Goal: Information Seeking & Learning: Find specific fact

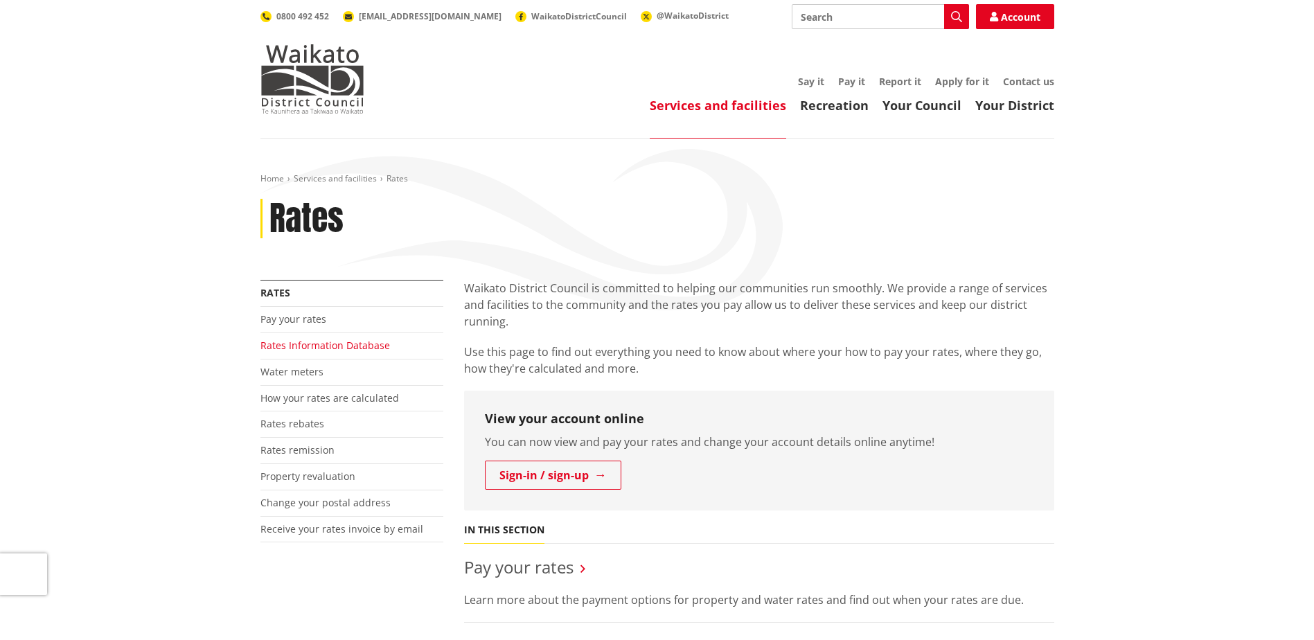
click at [321, 342] on link "Rates Information Database" at bounding box center [325, 345] width 130 height 13
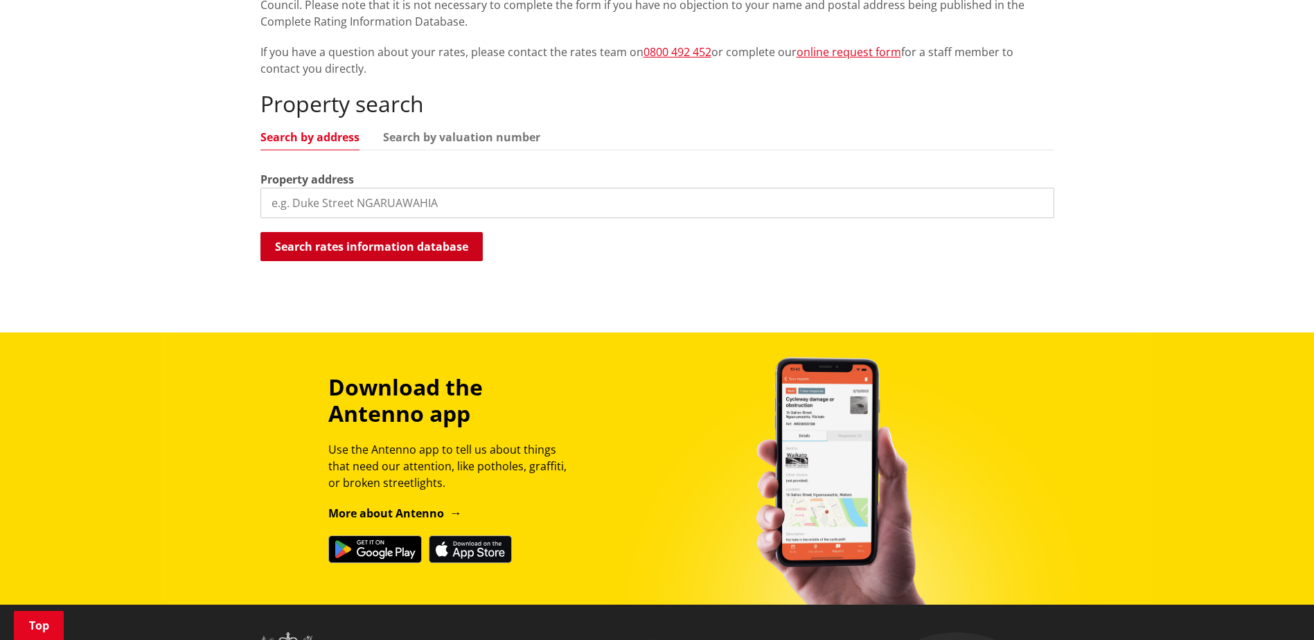
scroll to position [346, 0]
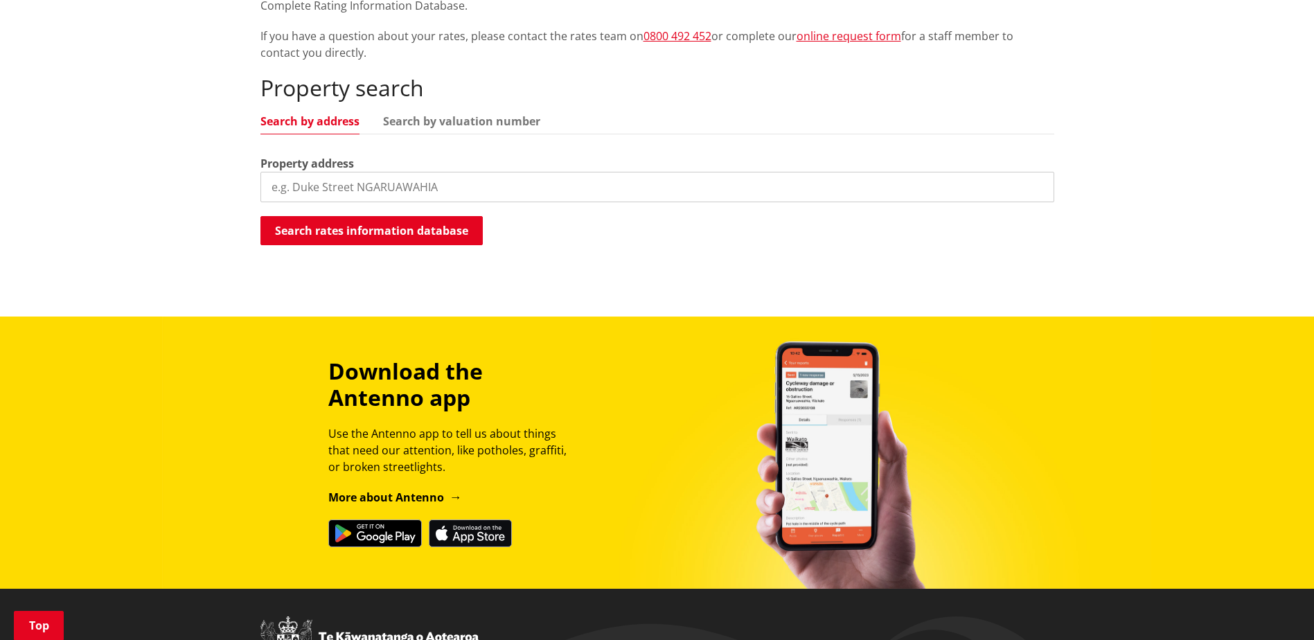
click at [371, 204] on div "Property search Search by address Search by valuation number Property address S…" at bounding box center [657, 161] width 794 height 172
drag, startPoint x: 382, startPoint y: 179, endPoint x: 394, endPoint y: 182, distance: 11.3
click at [382, 179] on input "search" at bounding box center [657, 187] width 794 height 30
type input "[STREET_ADDRESS]"
click at [344, 234] on button "Search rates information database" at bounding box center [371, 230] width 222 height 29
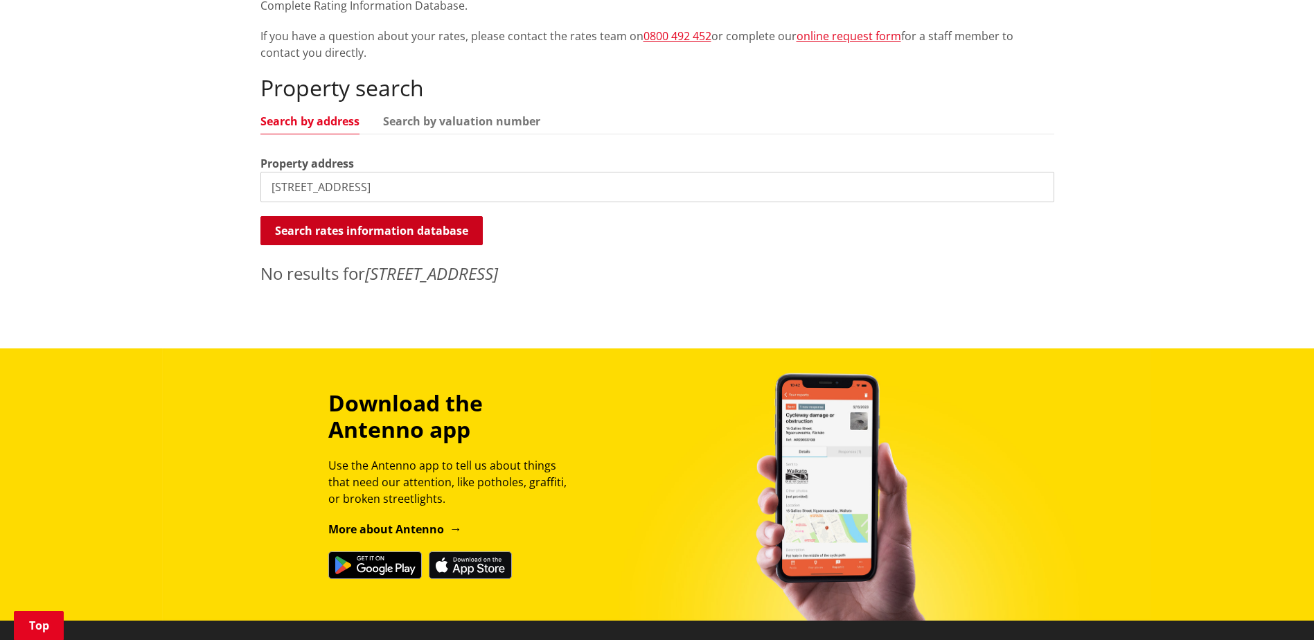
click at [342, 233] on button "Search rates information database" at bounding box center [371, 230] width 222 height 29
